Goal: Navigation & Orientation: Find specific page/section

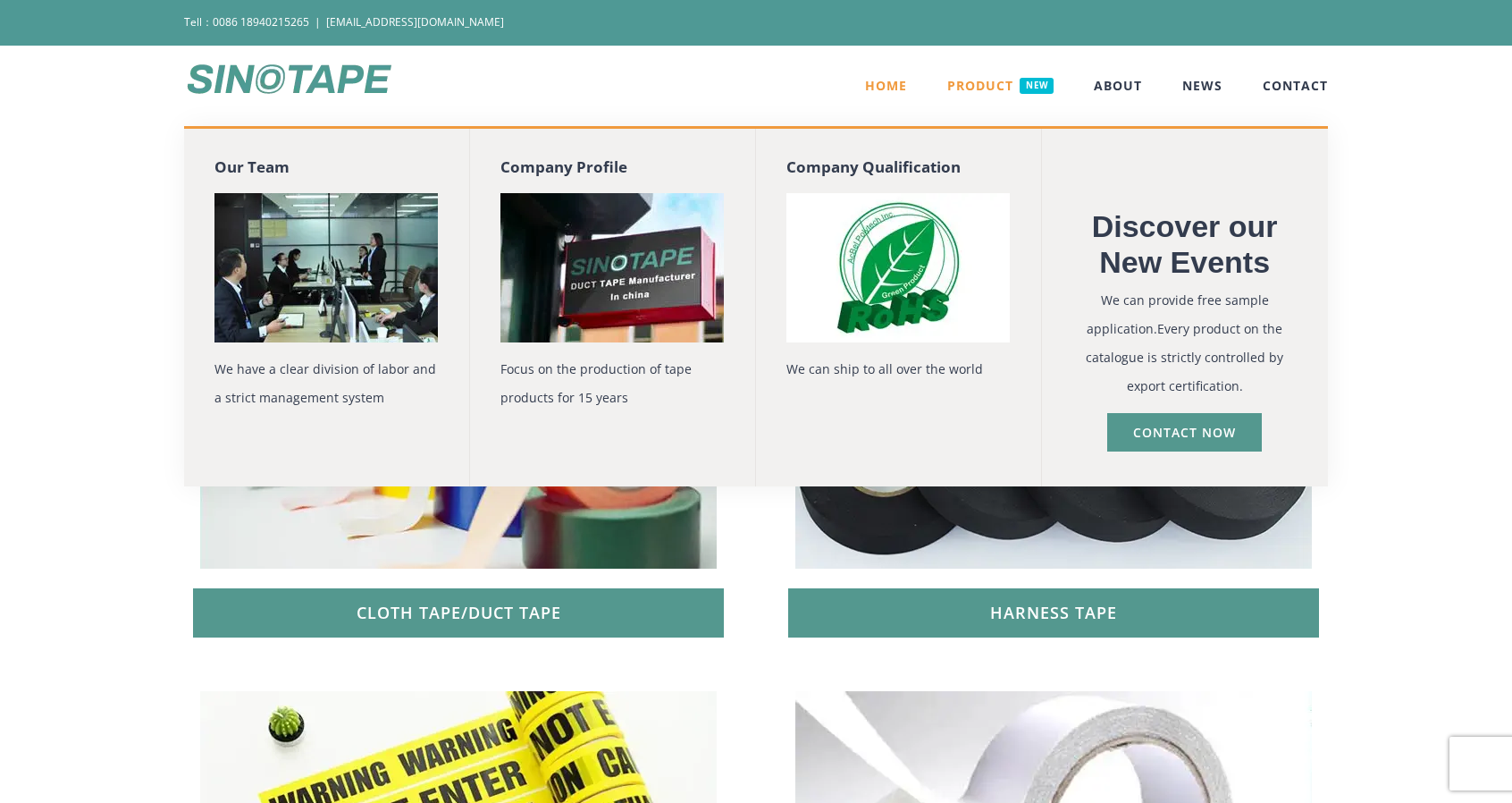
click at [551, 261] on img "Main Menu" at bounding box center [612, 268] width 223 height 150
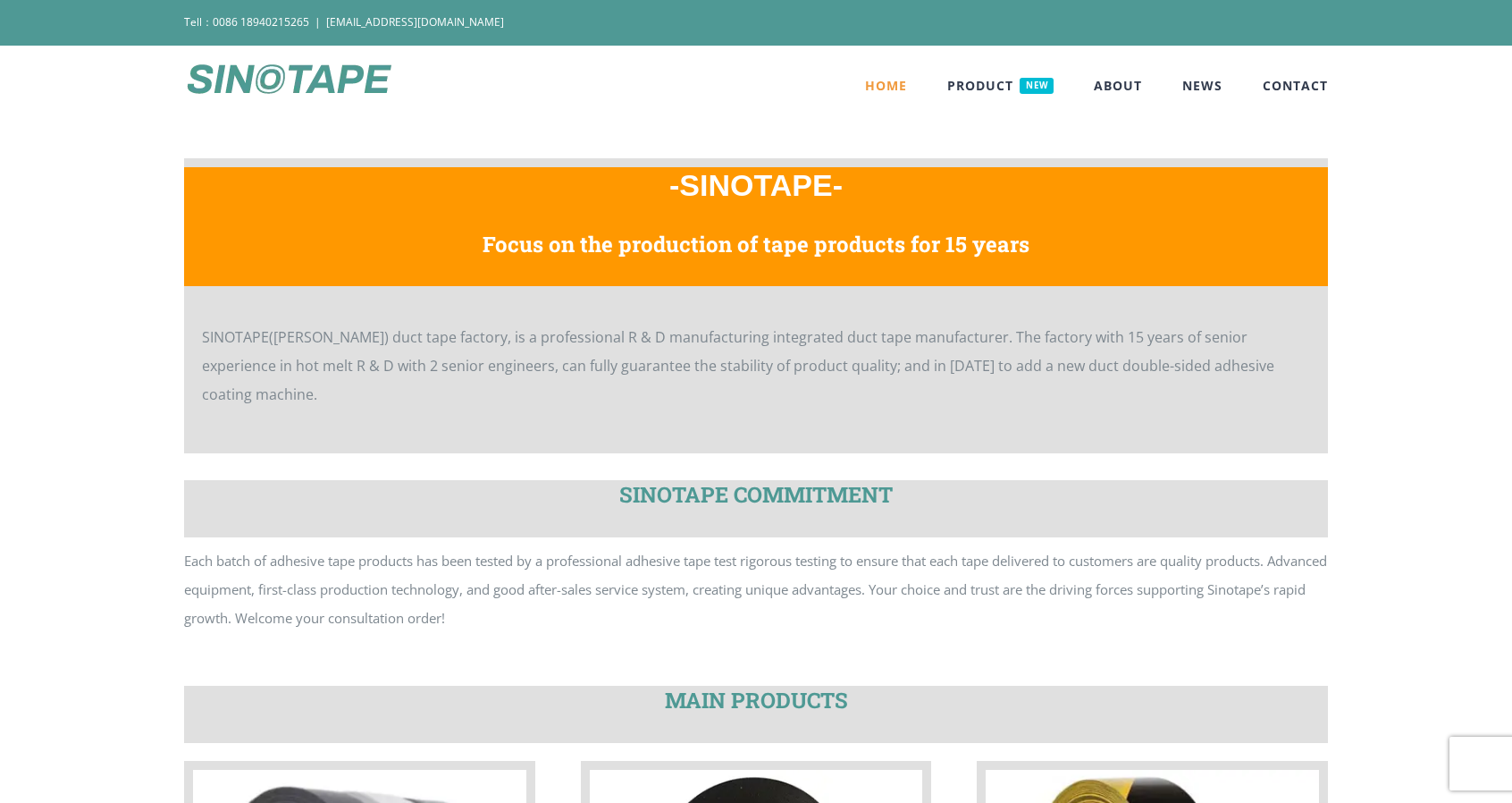
click at [874, 83] on span "HOME" at bounding box center [887, 86] width 42 height 13
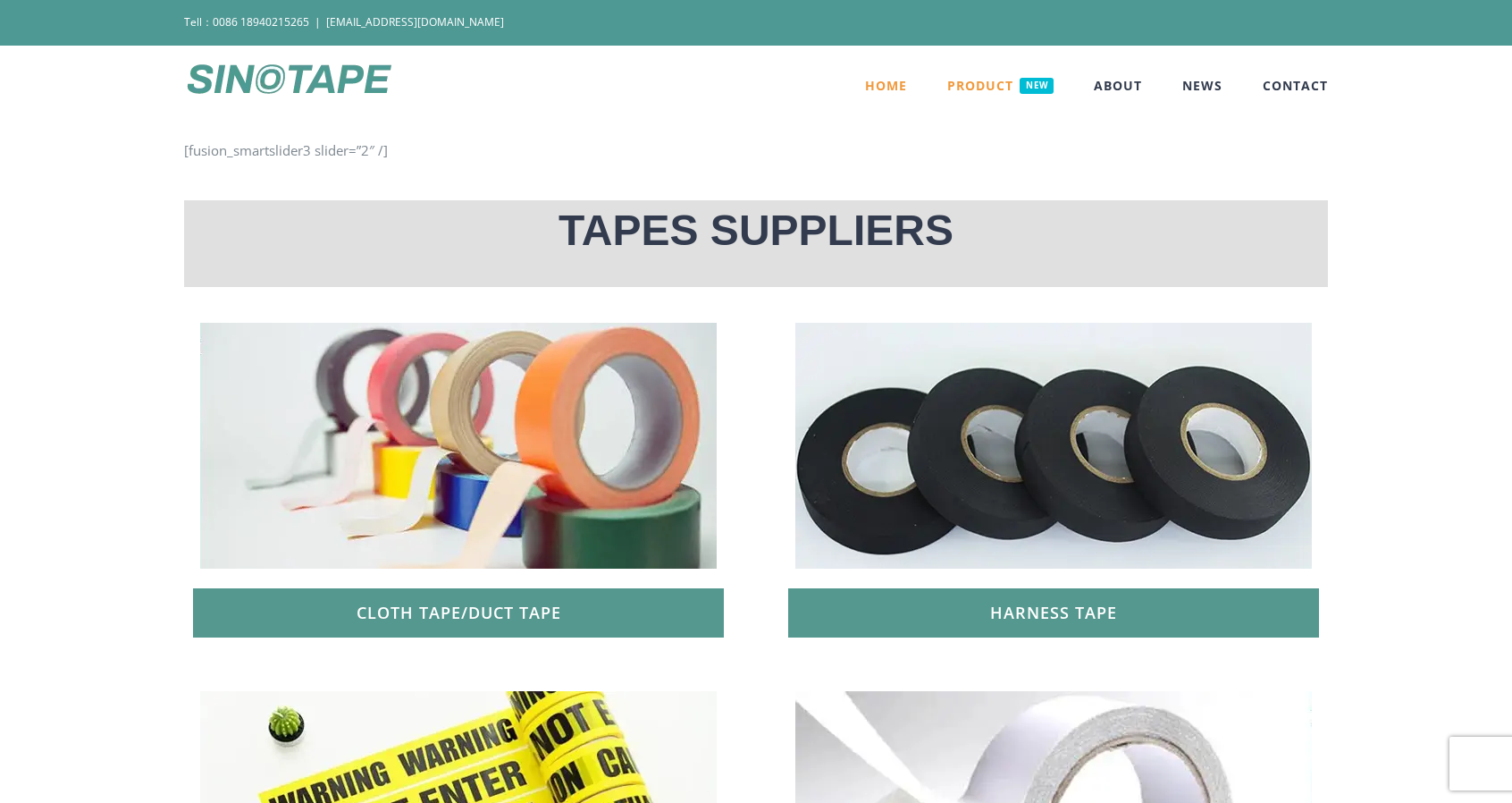
drag, startPoint x: 0, startPoint y: 0, endPoint x: 874, endPoint y: 83, distance: 877.9
click at [874, 83] on span "HOME" at bounding box center [887, 86] width 42 height 13
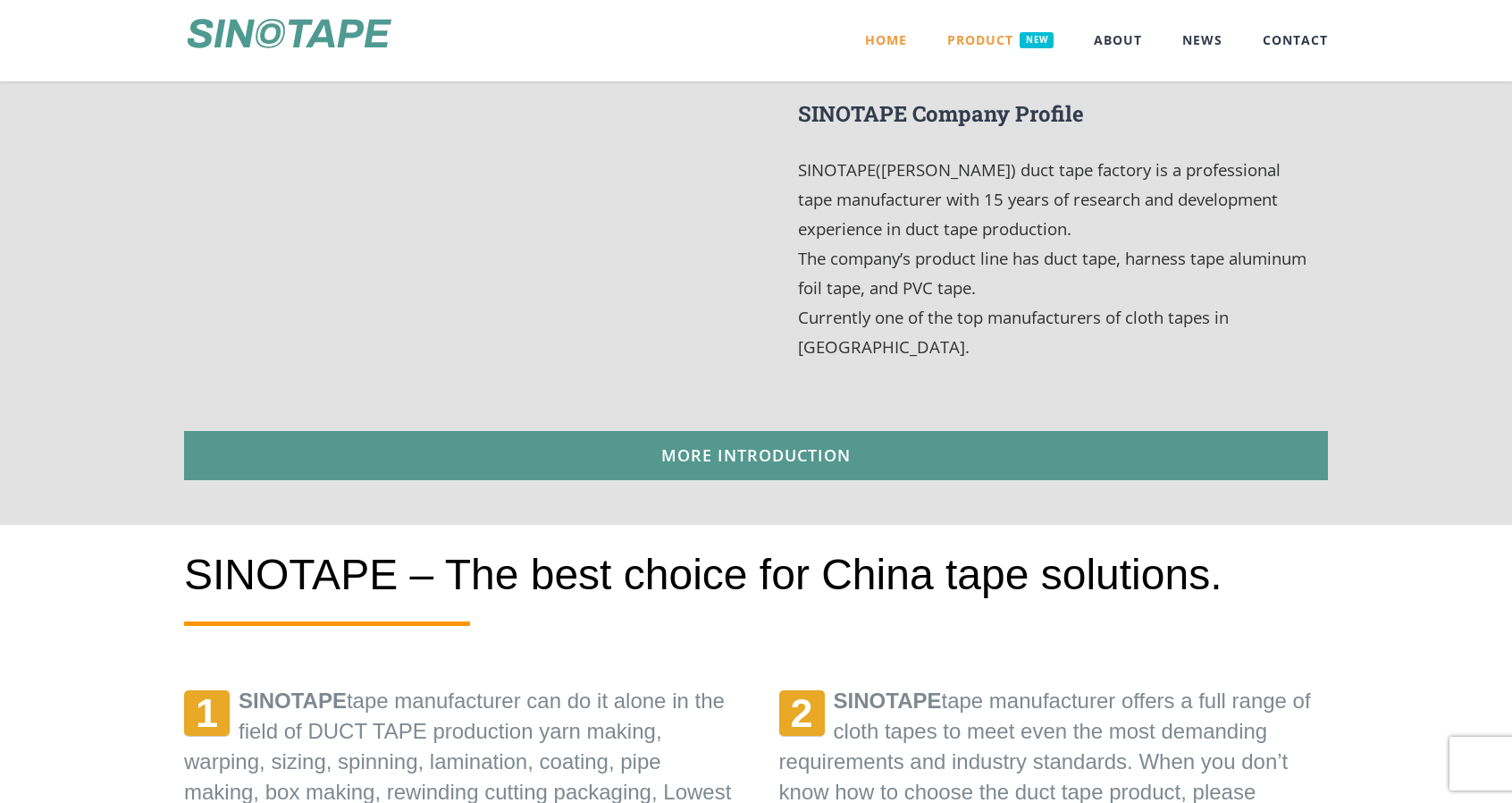
click at [866, 385] on div "ABOUT DUCT TAPE MANUFACTURER SINOTAPE Company Profile SINOTAPE(Shen yang) duct …" at bounding box center [756, 215] width 1144 height 618
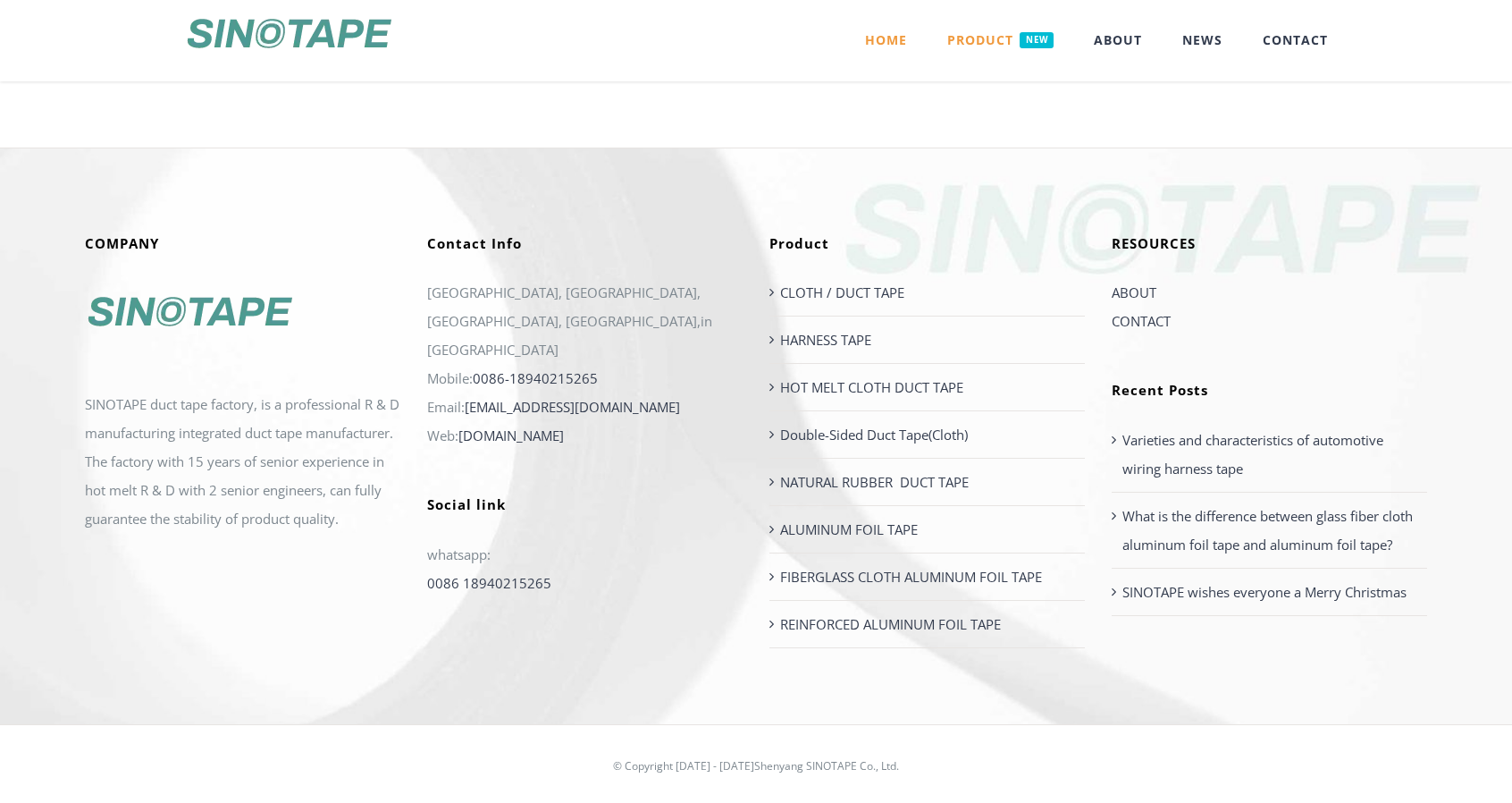
scroll to position [3424, 0]
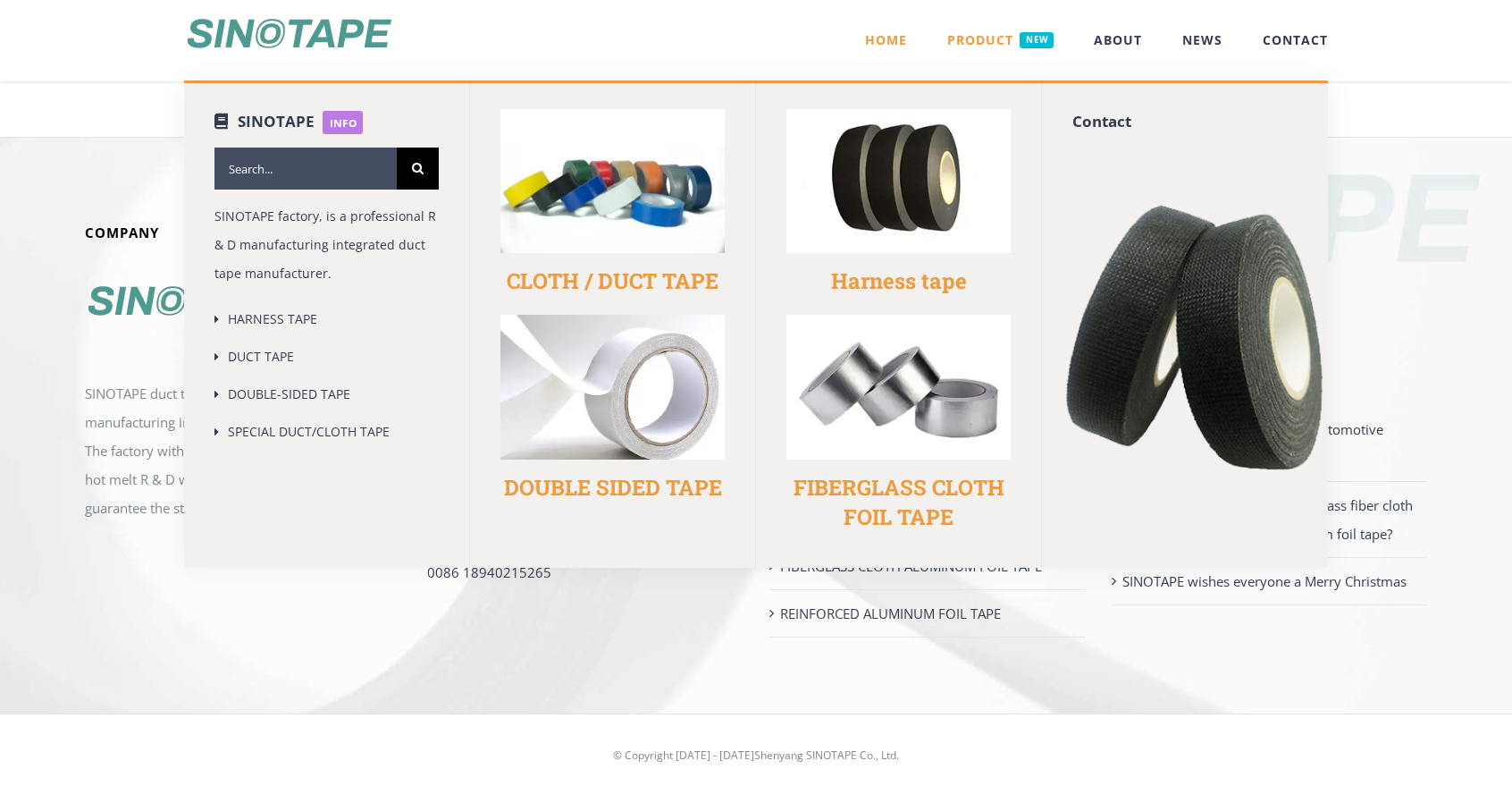
click at [983, 41] on span "PRODUCT NEW" at bounding box center [1000, 41] width 106 height 17
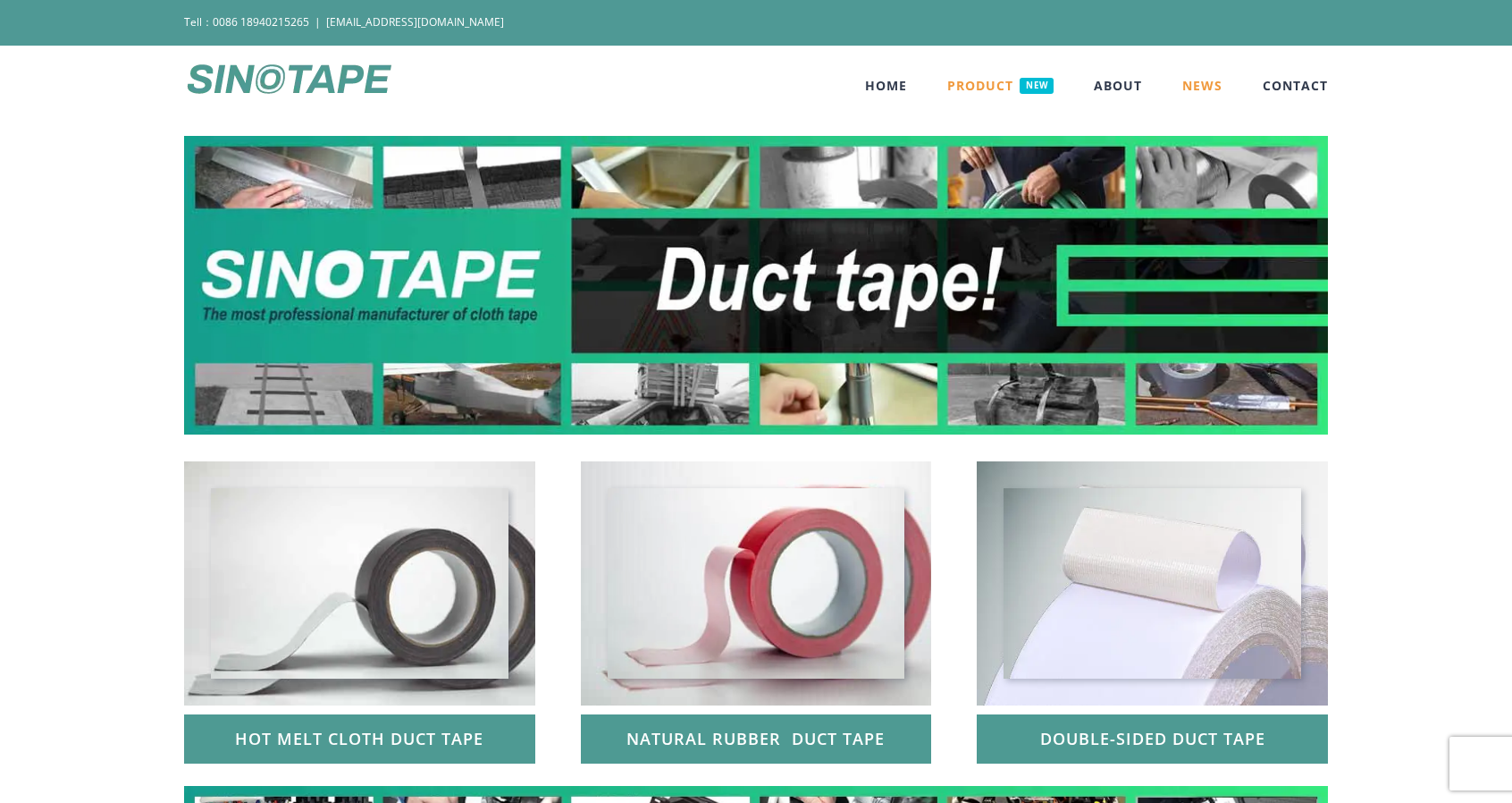
click at [1208, 81] on span "NEWS" at bounding box center [1202, 86] width 41 height 13
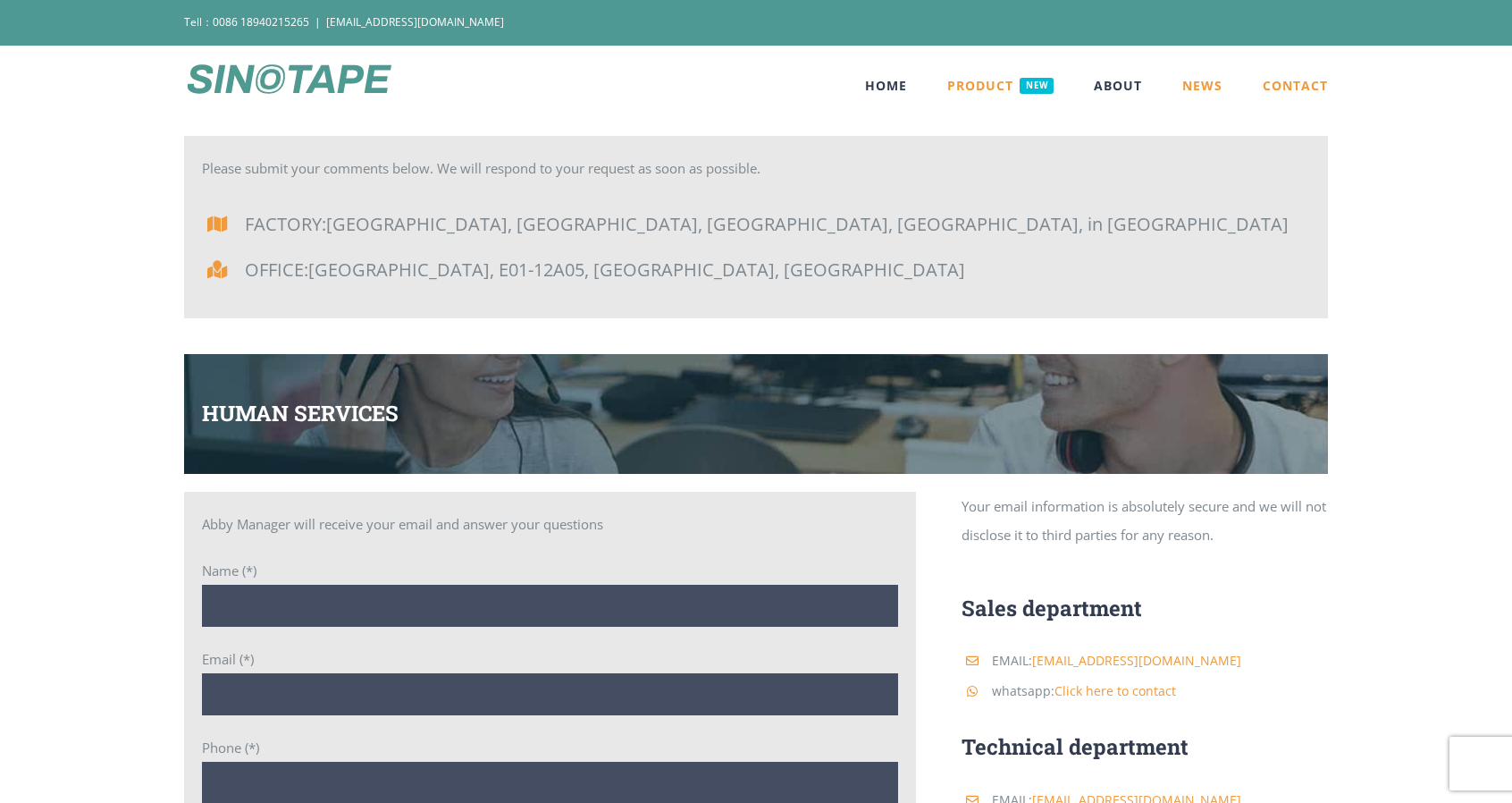
click at [1201, 86] on span "NEWS" at bounding box center [1202, 86] width 41 height 13
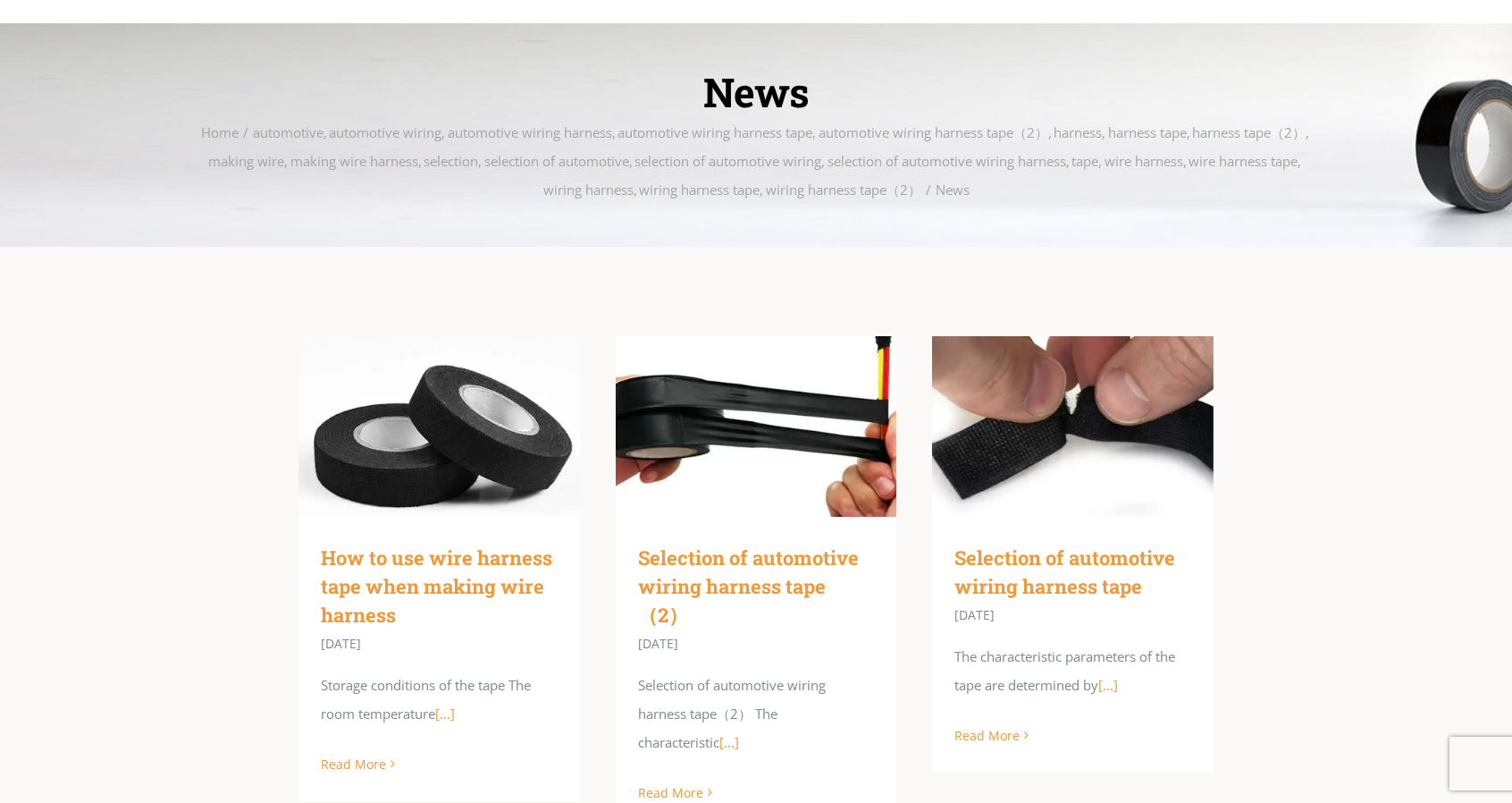
scroll to position [269, 0]
